Goal: Task Accomplishment & Management: Complete application form

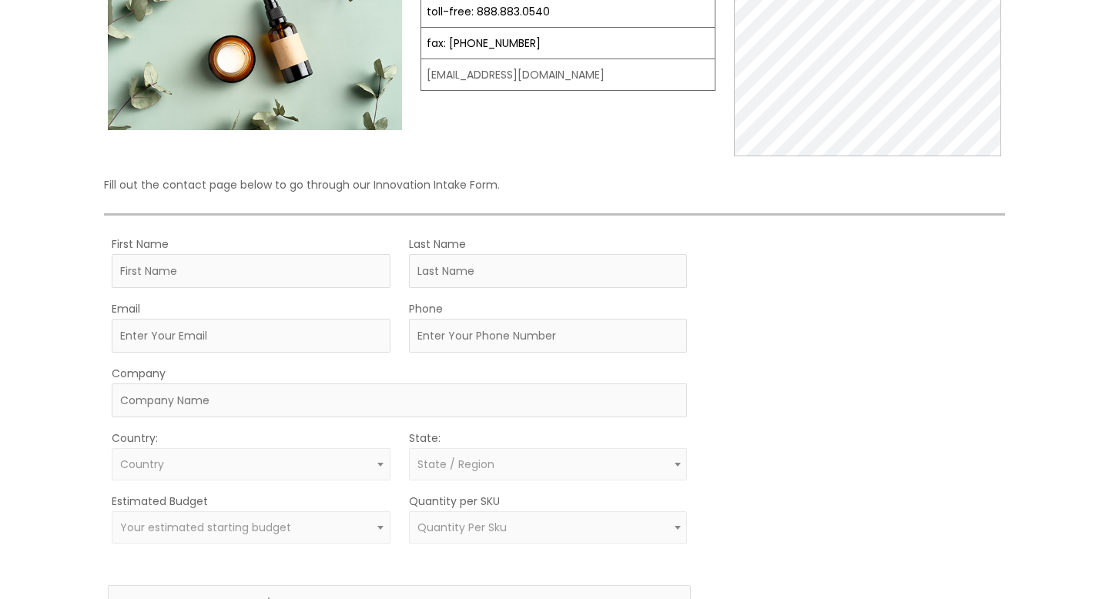
scroll to position [229, 0]
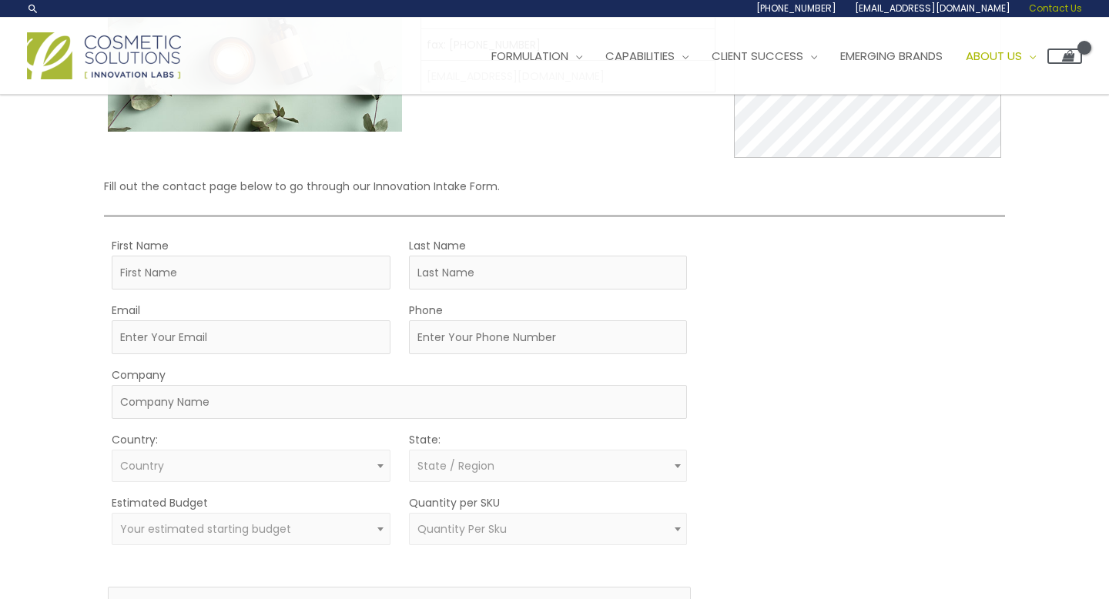
click at [275, 252] on div "First Name" at bounding box center [251, 263] width 279 height 54
click at [265, 268] on input "First Name" at bounding box center [251, 273] width 279 height 34
type input "Zohaib"
type input "[PERSON_NAME]"
click at [178, 334] on input "Email" at bounding box center [251, 337] width 279 height 34
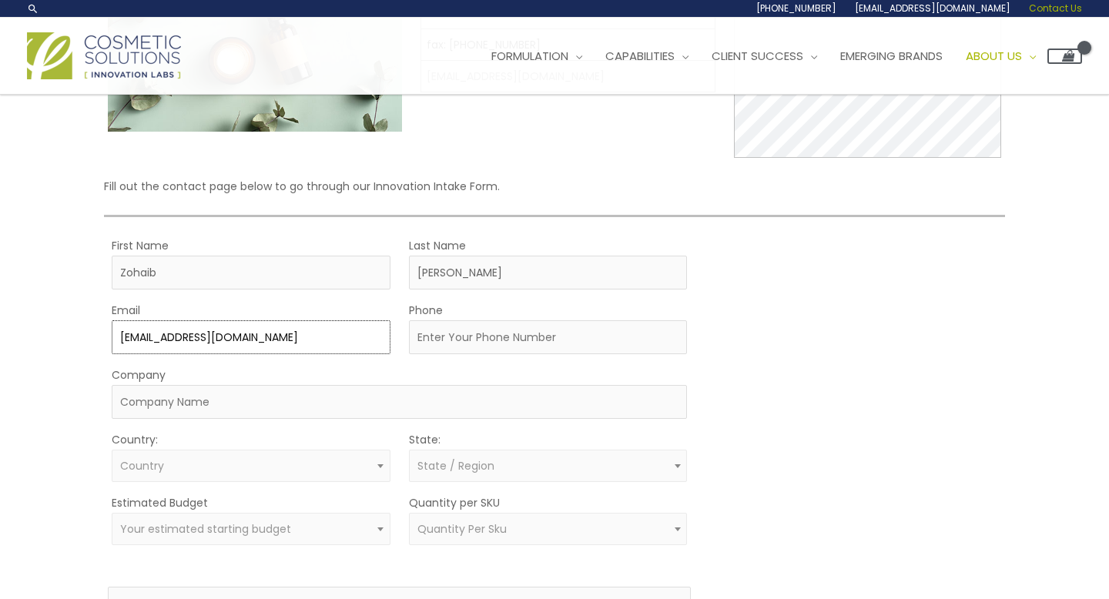
type input "[EMAIL_ADDRESS][DOMAIN_NAME]"
click at [450, 336] on input "Phone" at bounding box center [548, 337] width 279 height 34
type input "4163572994"
click at [375, 395] on input "Company" at bounding box center [400, 402] width 576 height 34
type input "Evera Cosmetics"
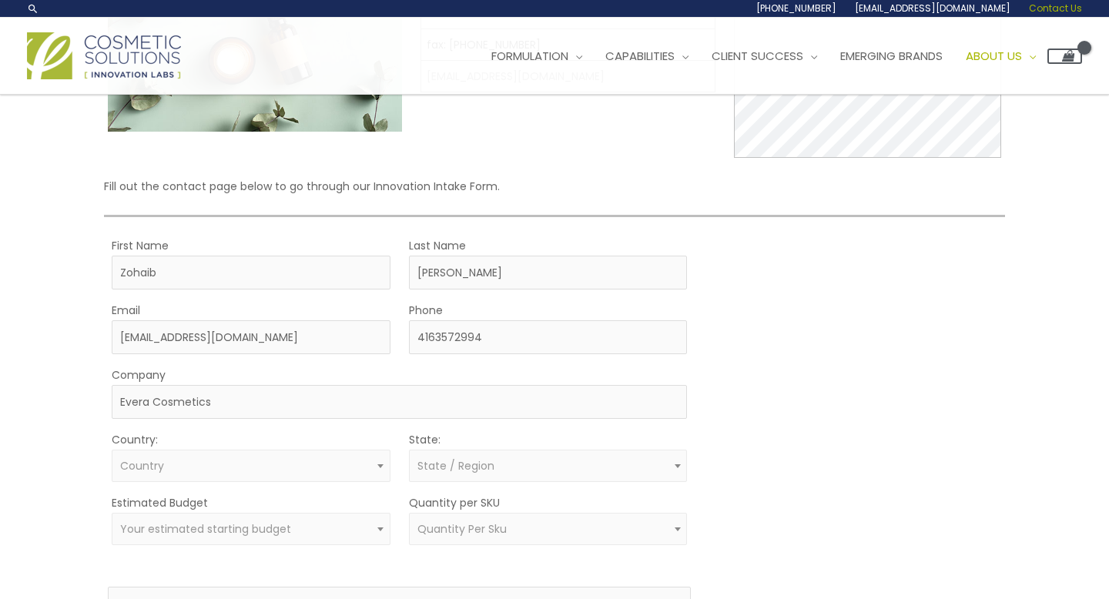
click at [326, 464] on span "Country" at bounding box center [250, 466] width 261 height 15
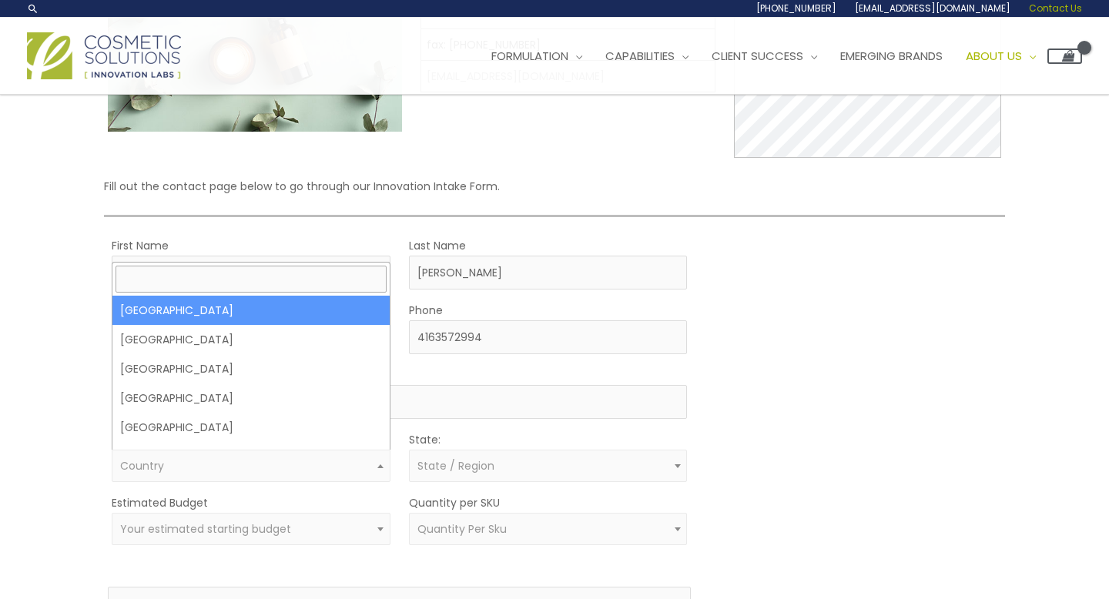
select select "[GEOGRAPHIC_DATA]"
select select
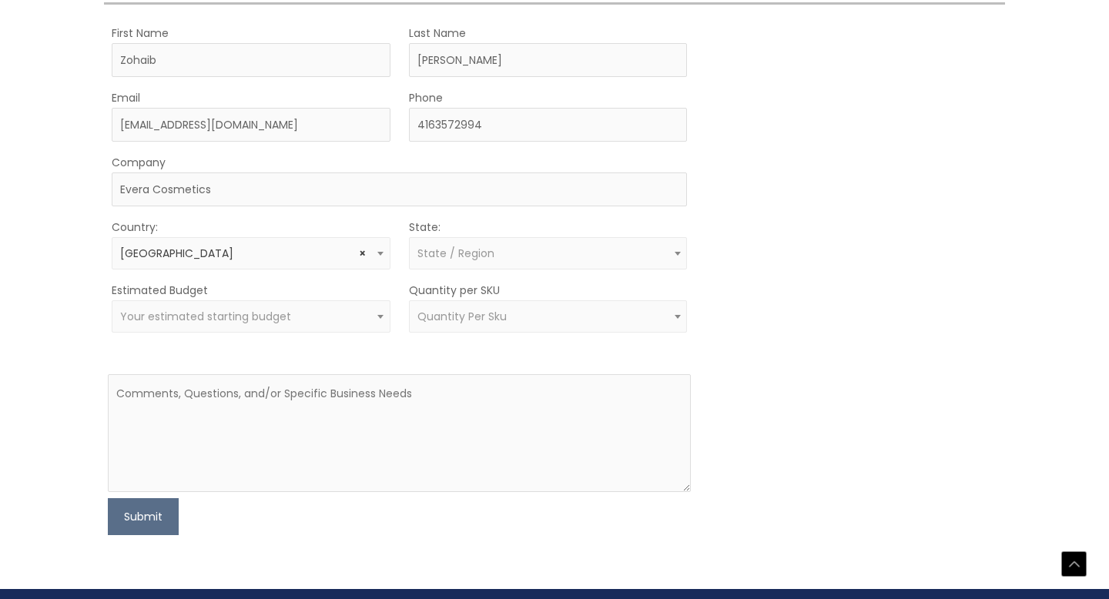
scroll to position [446, 0]
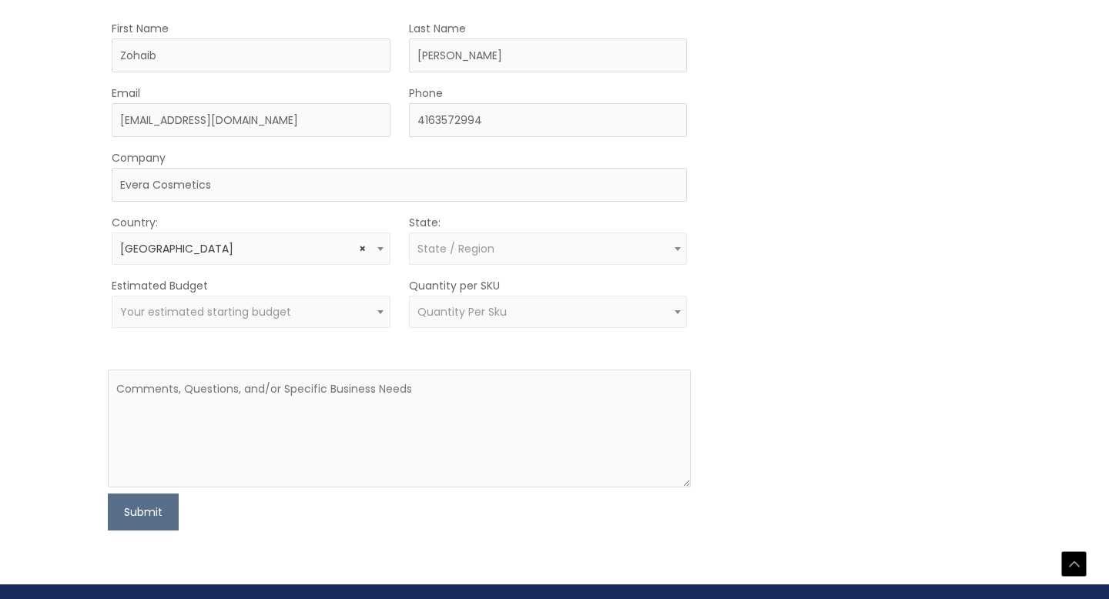
click at [473, 256] on span "State / Region" at bounding box center [548, 249] width 279 height 32
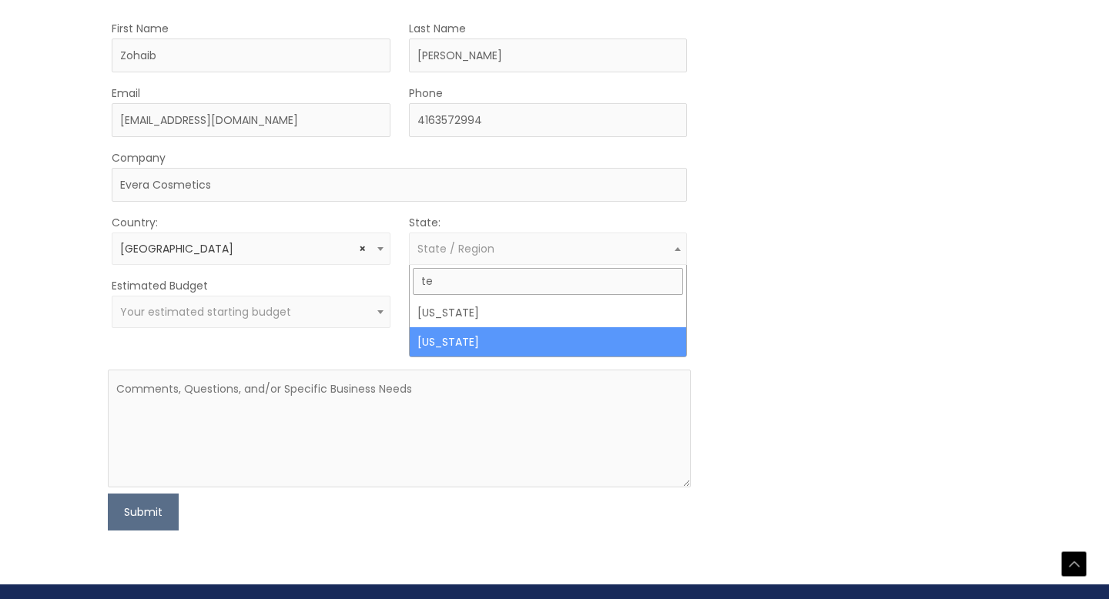
type input "te"
select select "[US_STATE]"
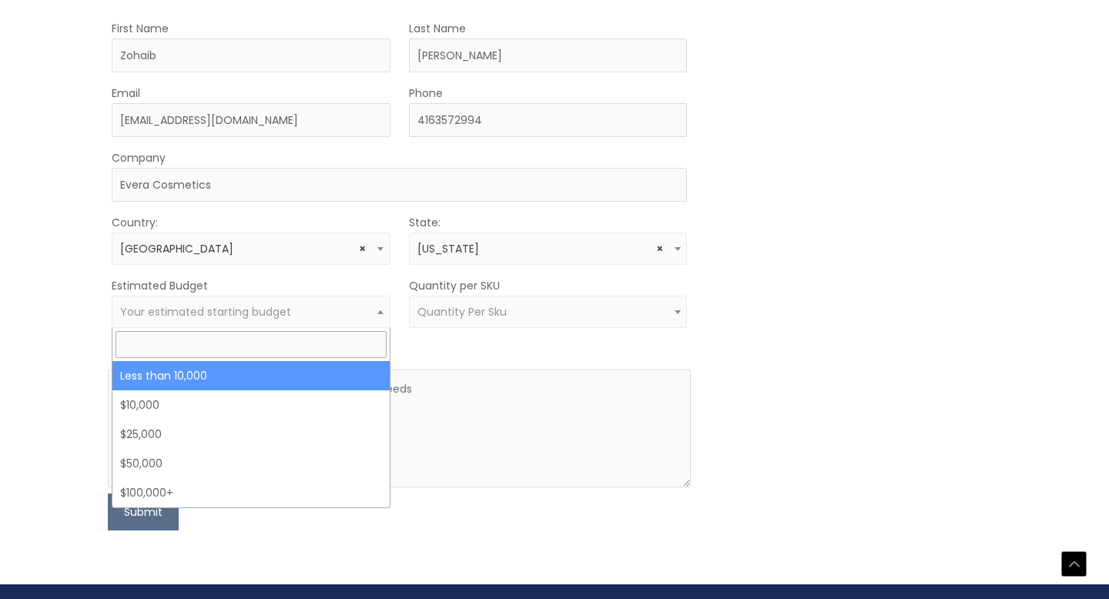
click at [334, 322] on span "Your estimated starting budget" at bounding box center [251, 312] width 279 height 32
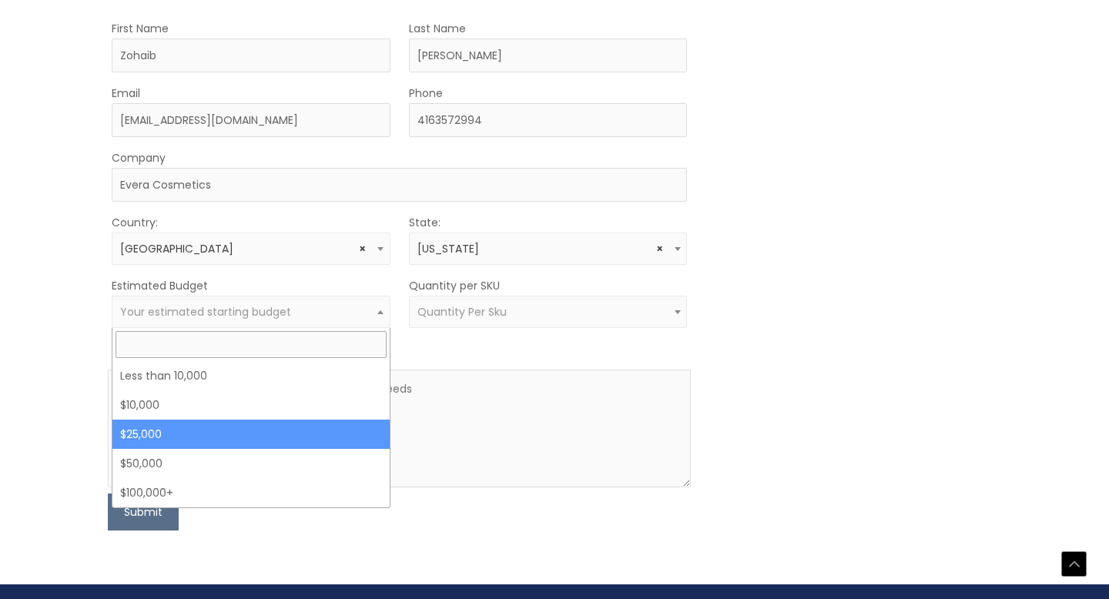
select select "25000"
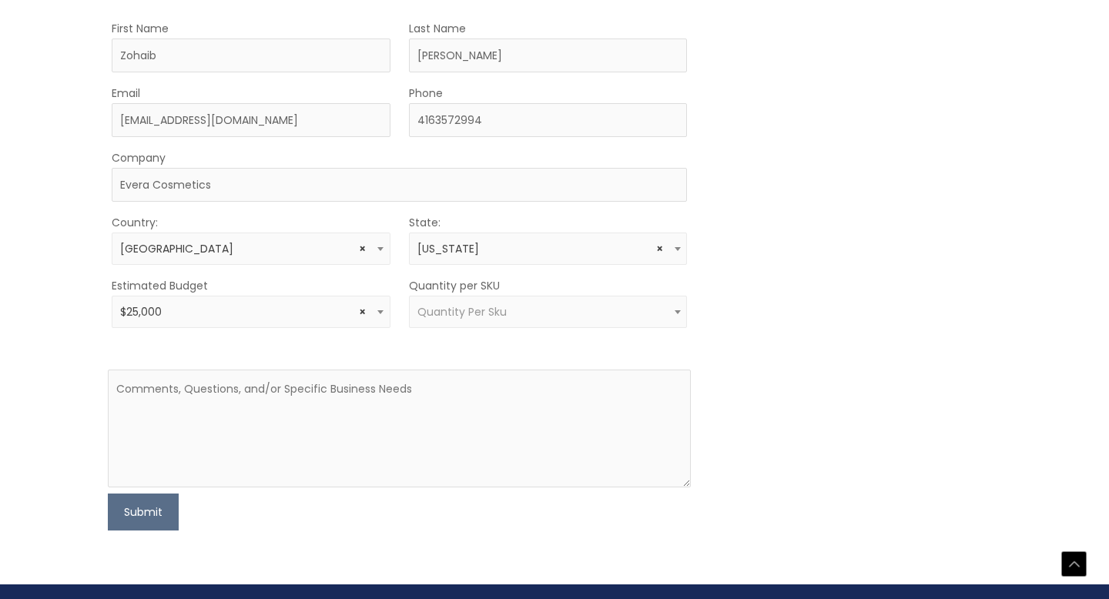
click at [495, 315] on span "Quantity Per Sku" at bounding box center [461, 311] width 89 height 15
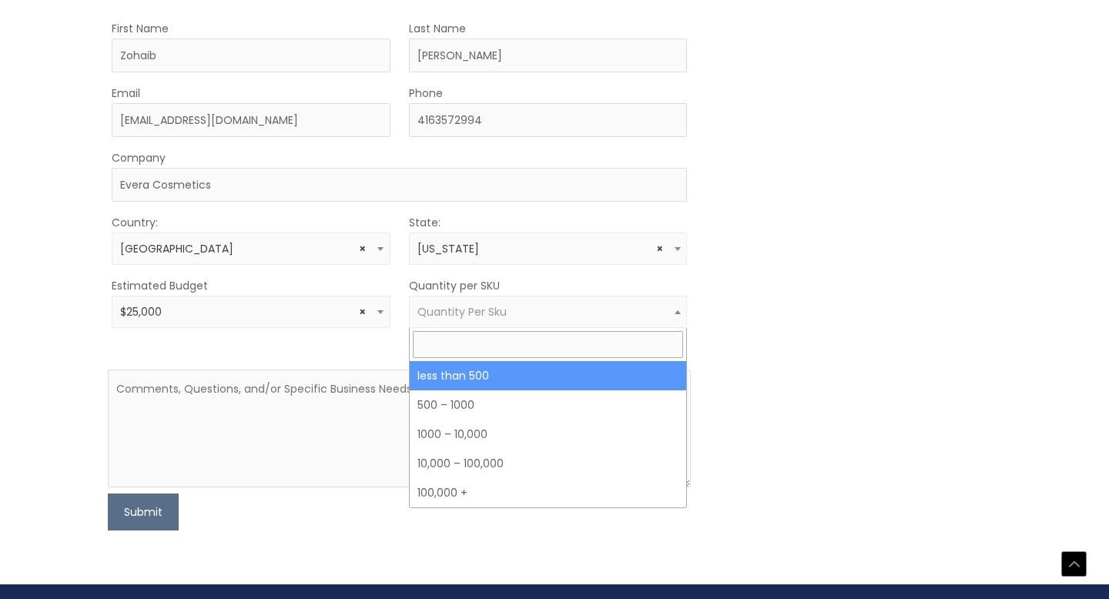
select select "3"
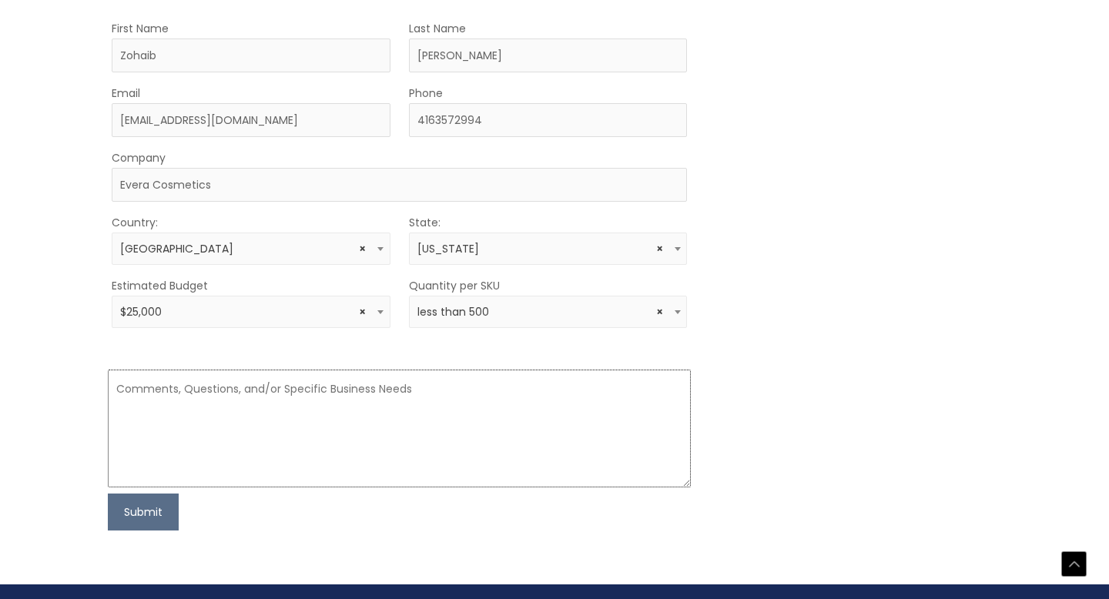
click at [405, 411] on textarea at bounding box center [400, 429] width 584 height 118
paste textarea "Dear Cosmetic Solutions Team, My name is [PERSON_NAME], founder of Evera Cosmet…"
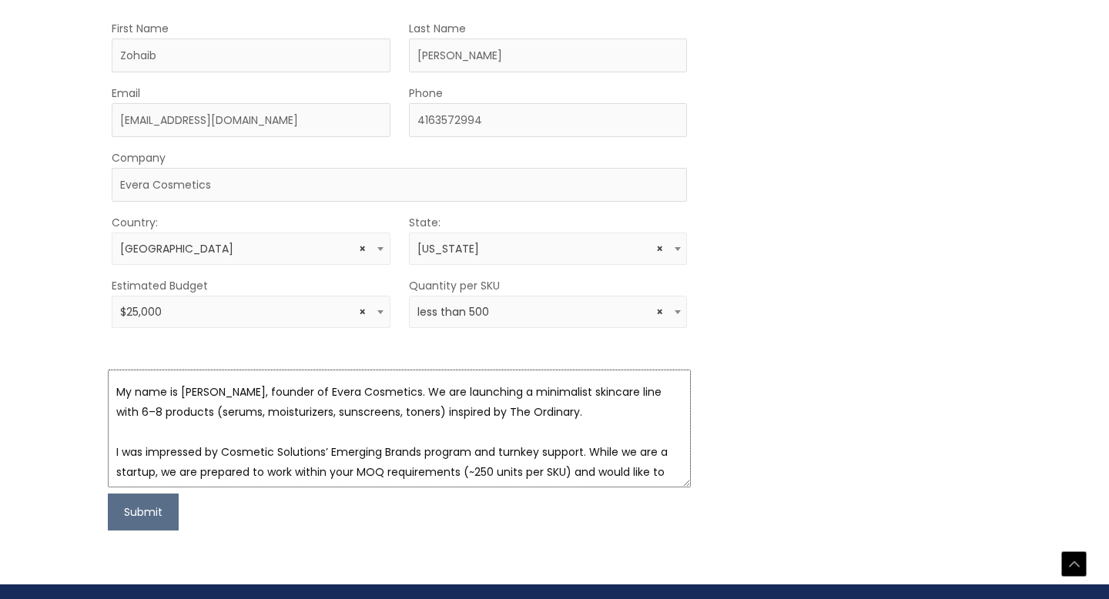
scroll to position [33, 0]
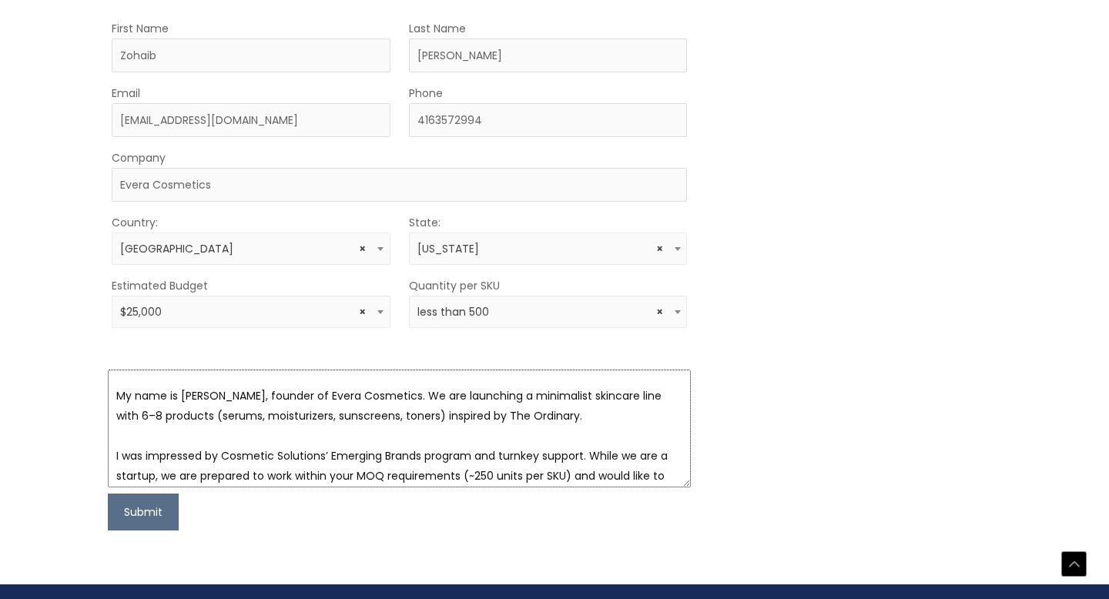
click at [529, 414] on textarea "Dear Cosmetic Solutions Team, My name is [PERSON_NAME], founder of Evera Cosmet…" at bounding box center [400, 429] width 584 height 118
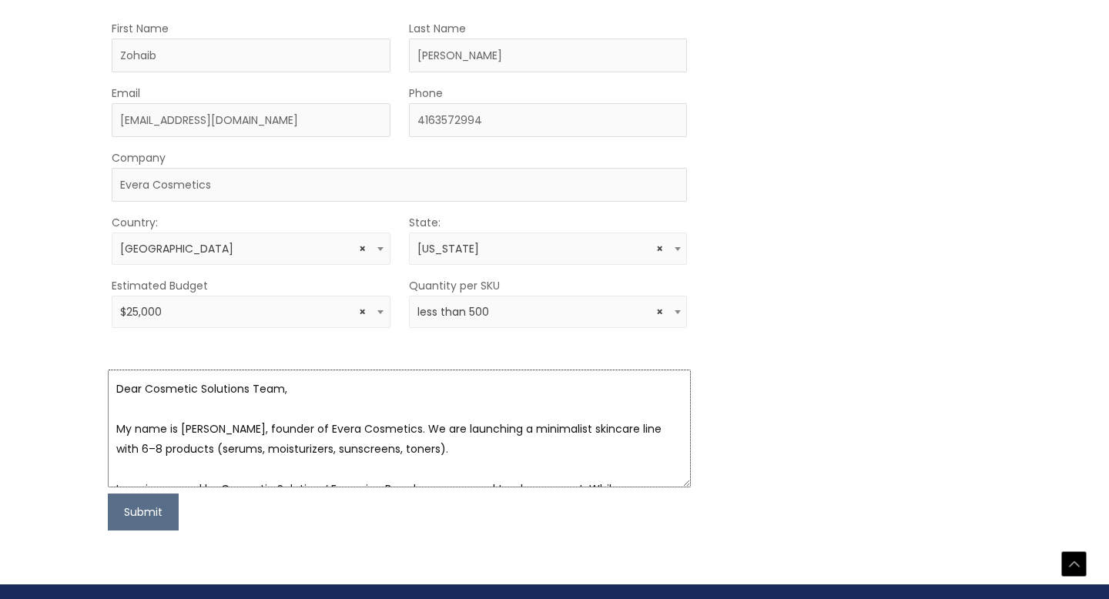
scroll to position [340, 0]
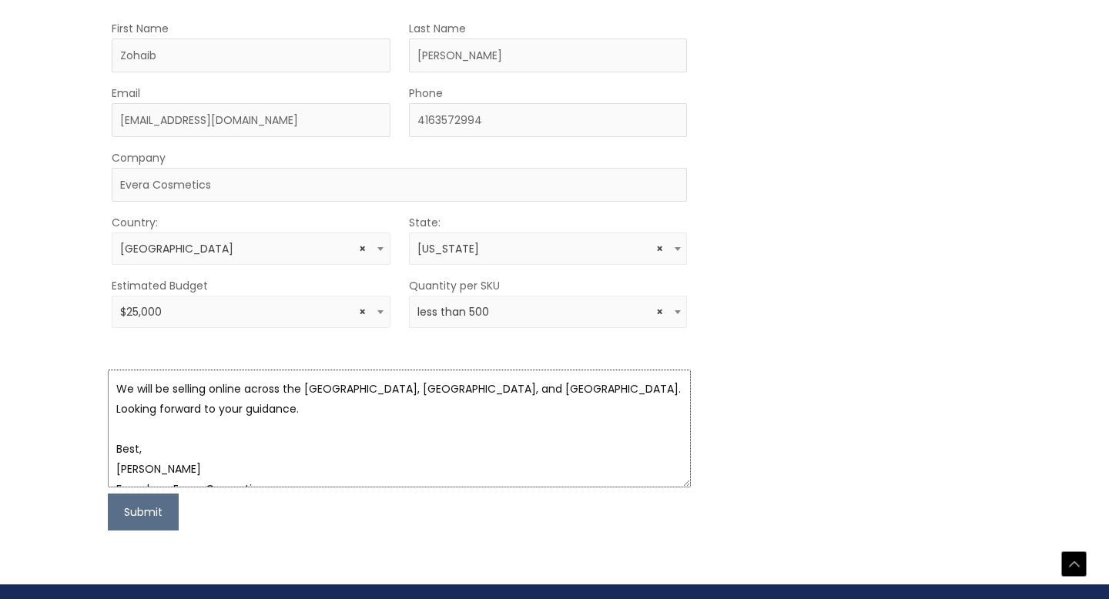
click at [182, 450] on textarea "Dear Cosmetic Solutions Team, My name is [PERSON_NAME], founder of Evera Cosmet…" at bounding box center [400, 429] width 584 height 118
type textarea "Dear Cosmetic Solutions Team, My name is [PERSON_NAME], founder of Evera Cosmet…"
click at [130, 498] on button "Submit" at bounding box center [143, 512] width 71 height 37
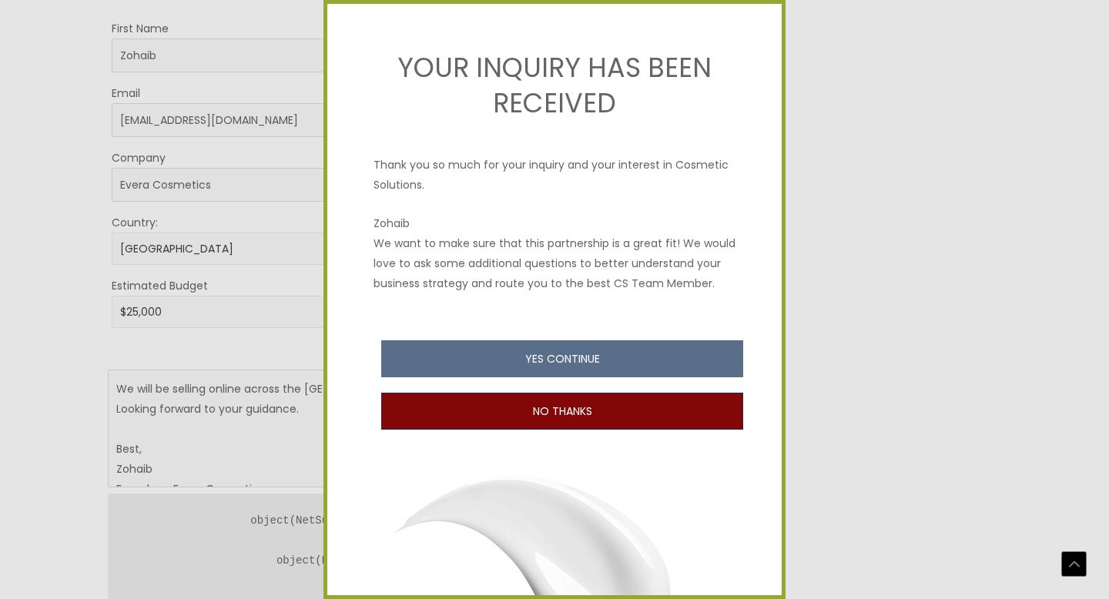
click at [598, 426] on button "NO THANKS" at bounding box center [562, 411] width 362 height 37
